Goal: Task Accomplishment & Management: Manage account settings

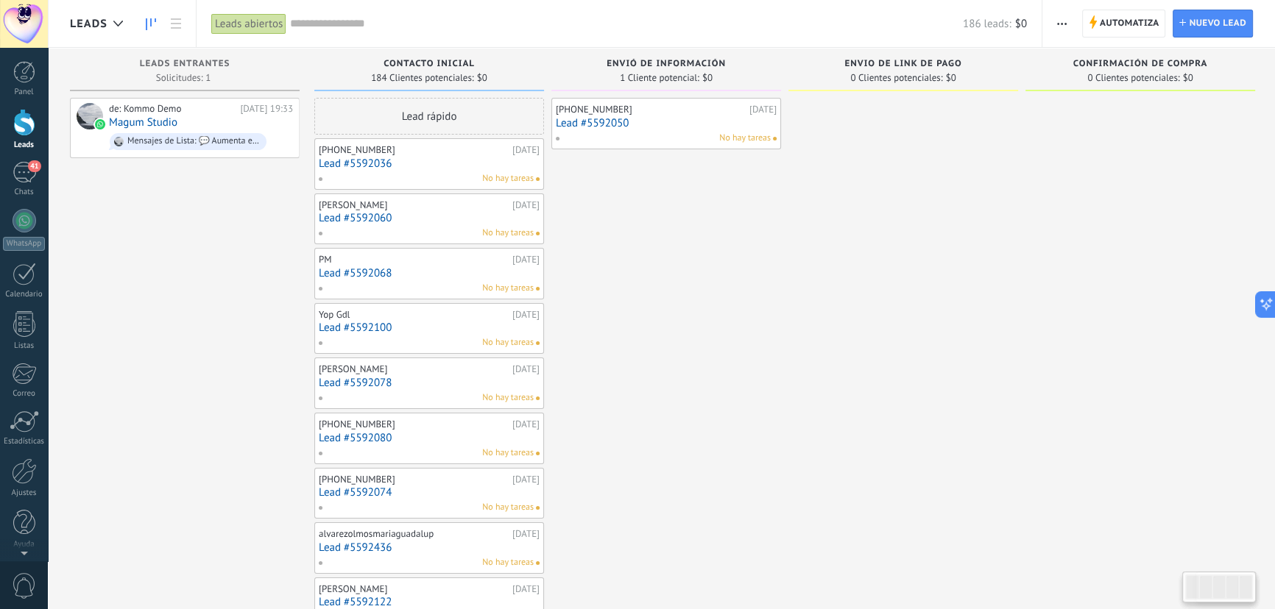
scroll to position [15, 0]
click at [20, 169] on div "41" at bounding box center [25, 172] width 24 height 21
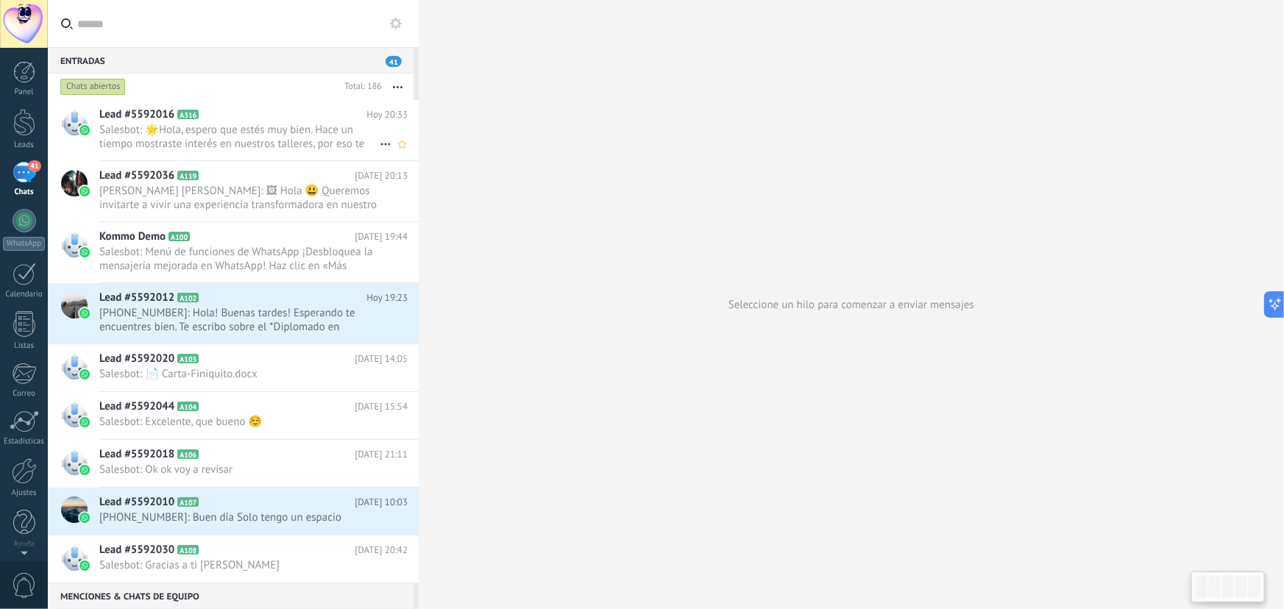
click at [345, 140] on span "Salesbot: 🌟Hola, espero que estés muy bien. Hace un tiempo mostraste interés en…" at bounding box center [239, 137] width 280 height 28
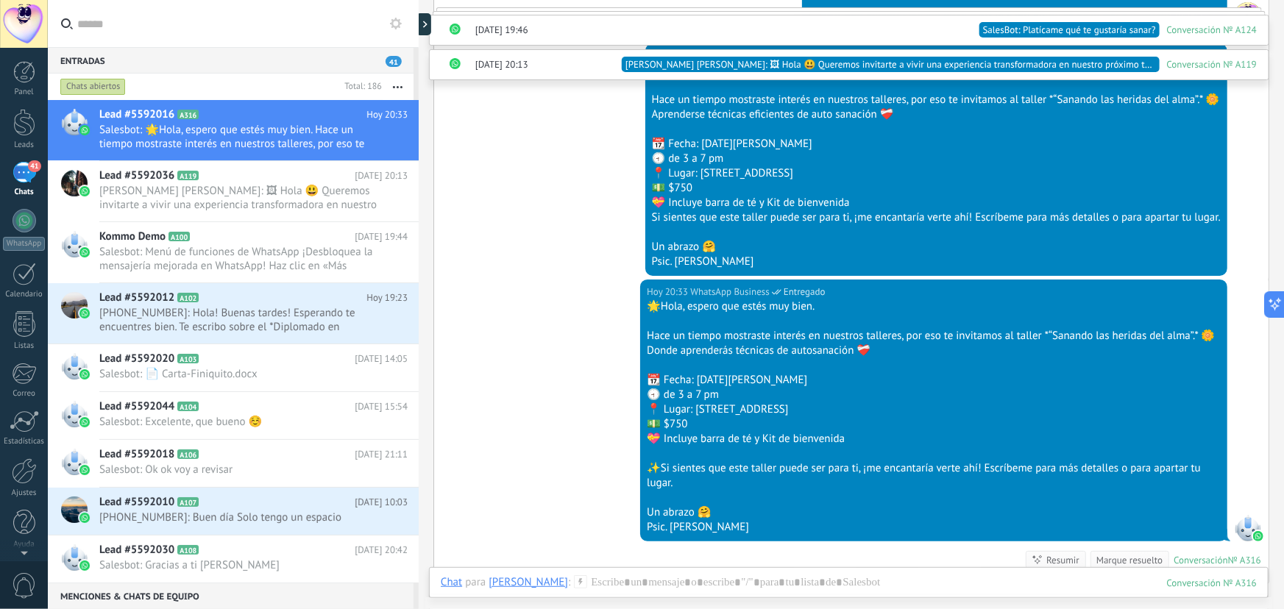
scroll to position [2982, 0]
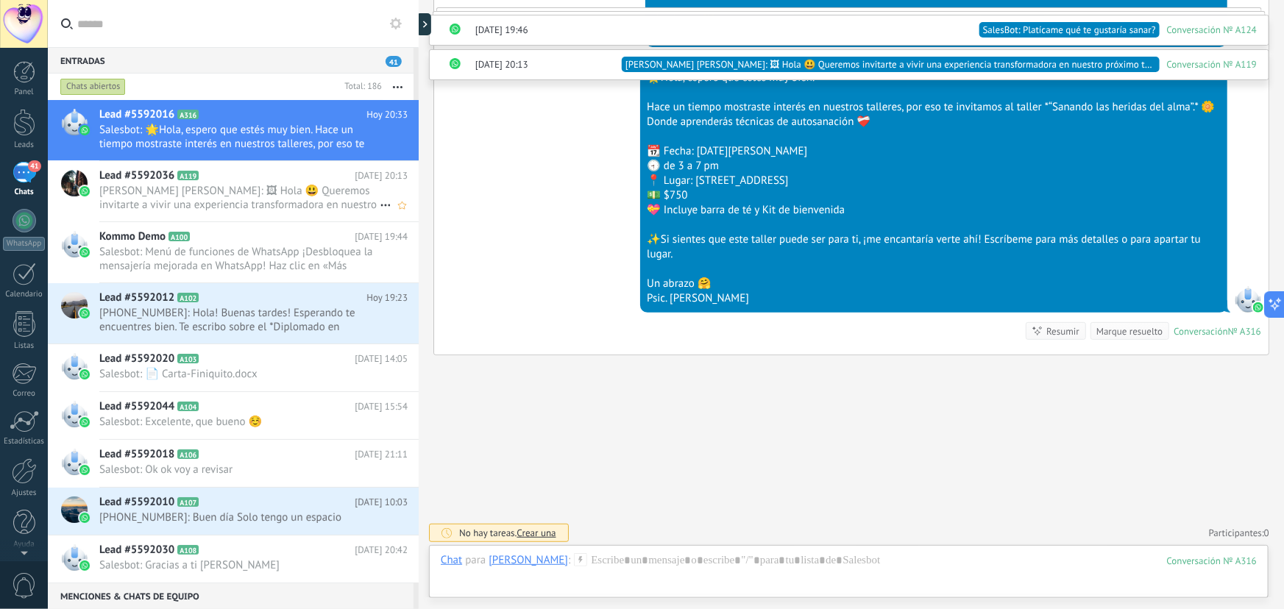
click at [241, 186] on span "[PERSON_NAME] [PERSON_NAME]: 🖼 Hola 😃 Queremos invitarte a vivir una experienci…" at bounding box center [239, 198] width 280 height 28
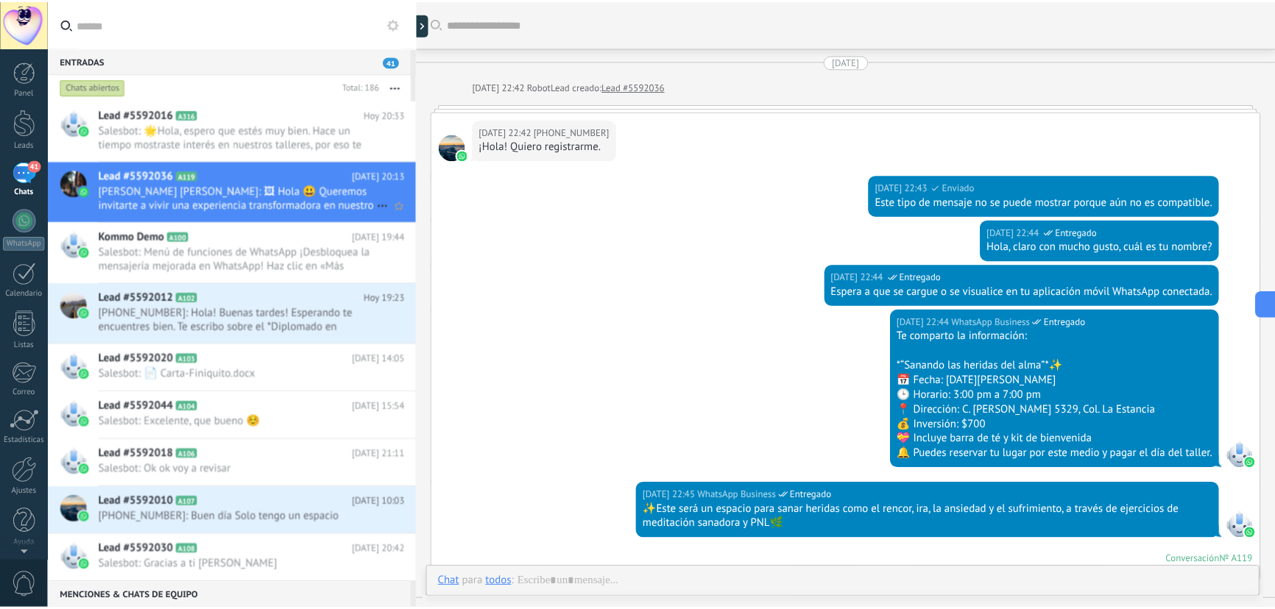
scroll to position [590, 0]
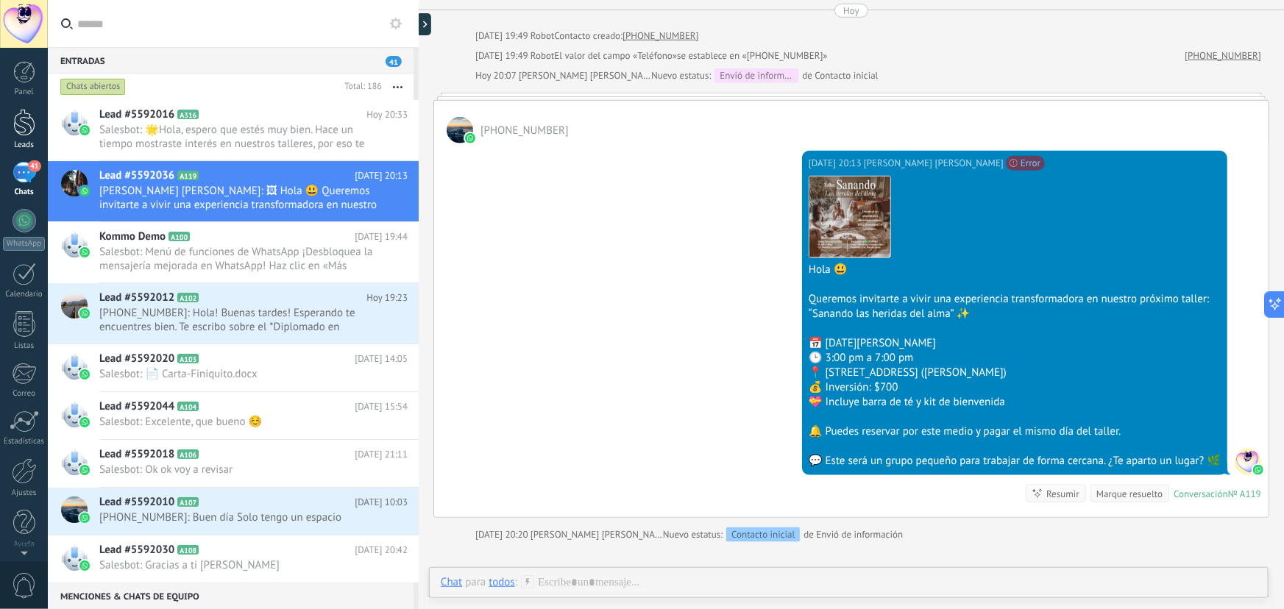
click at [23, 128] on div at bounding box center [24, 122] width 22 height 27
